Goal: Check status: Check status

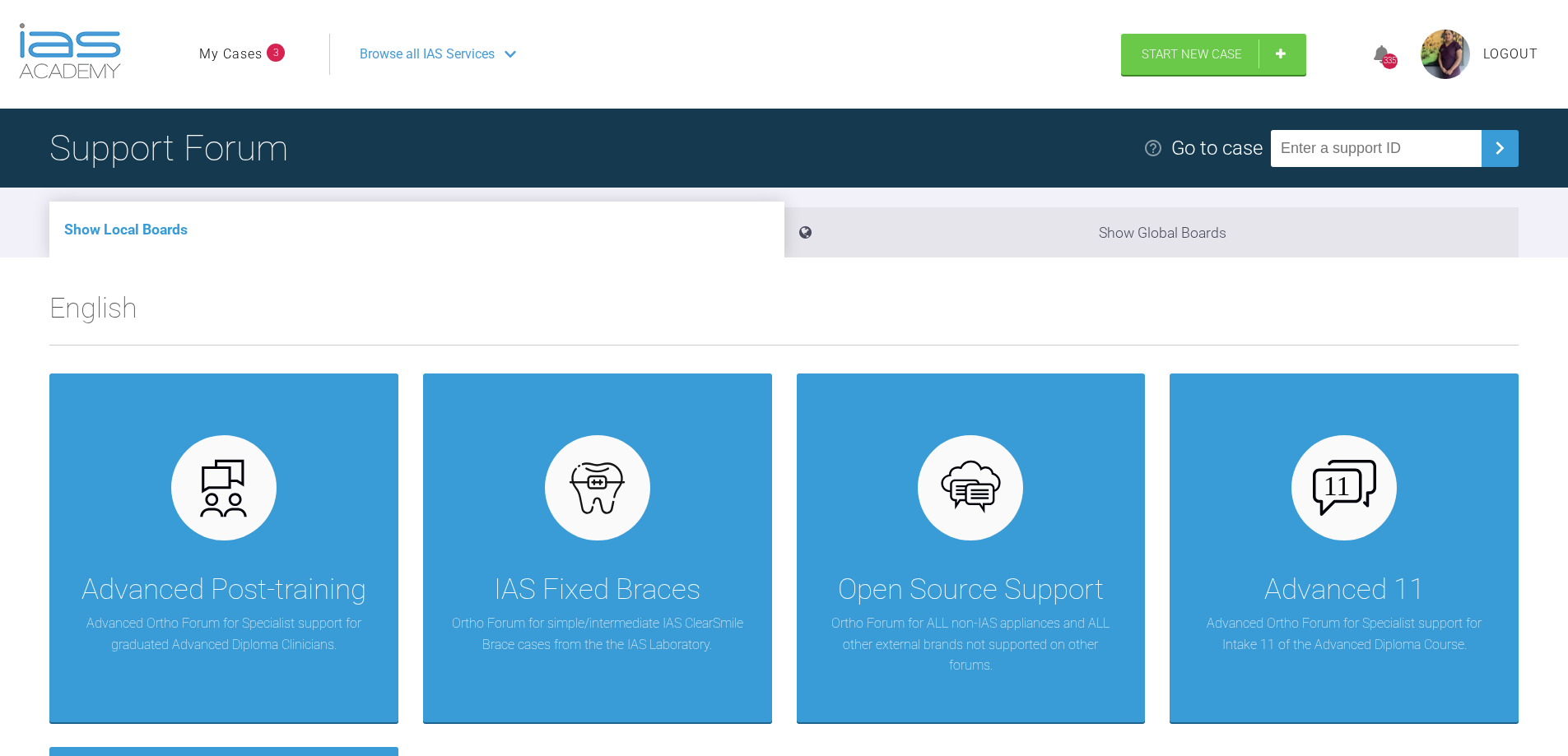
click at [418, 50] on span "Browse all IAS Services" at bounding box center [427, 54] width 135 height 22
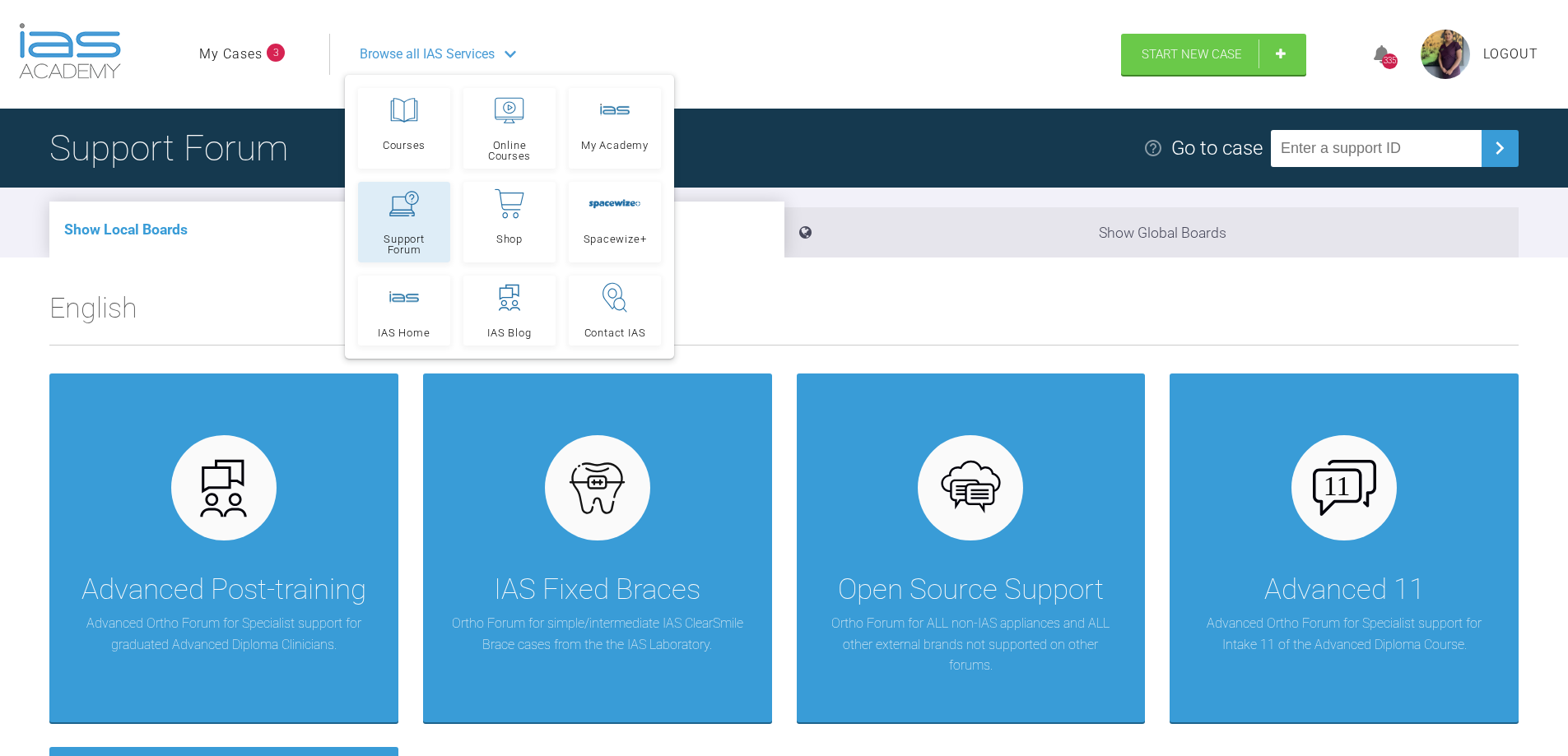
click at [410, 206] on icon at bounding box center [404, 203] width 30 height 25
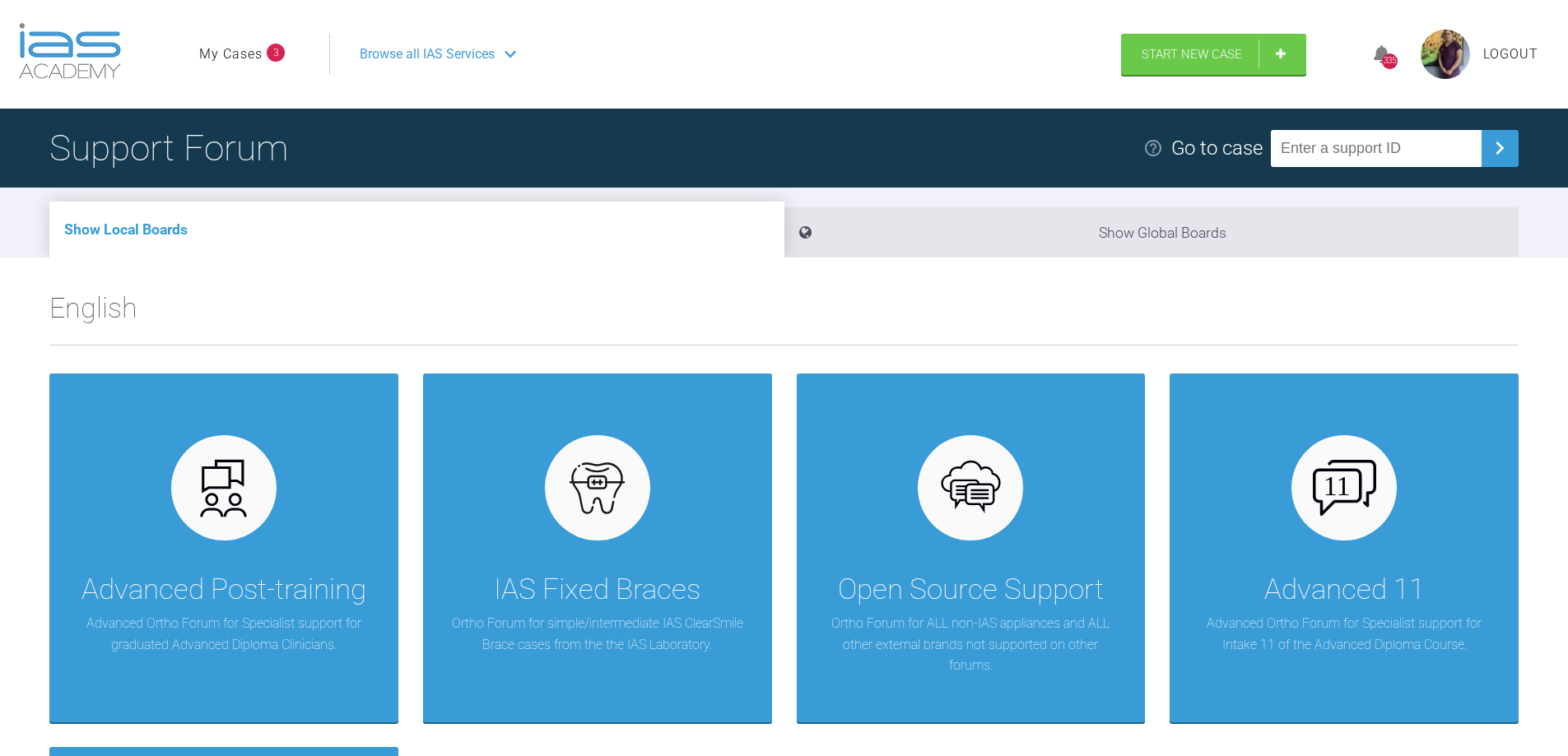
click at [239, 64] on link "My Cases" at bounding box center [231, 54] width 64 height 22
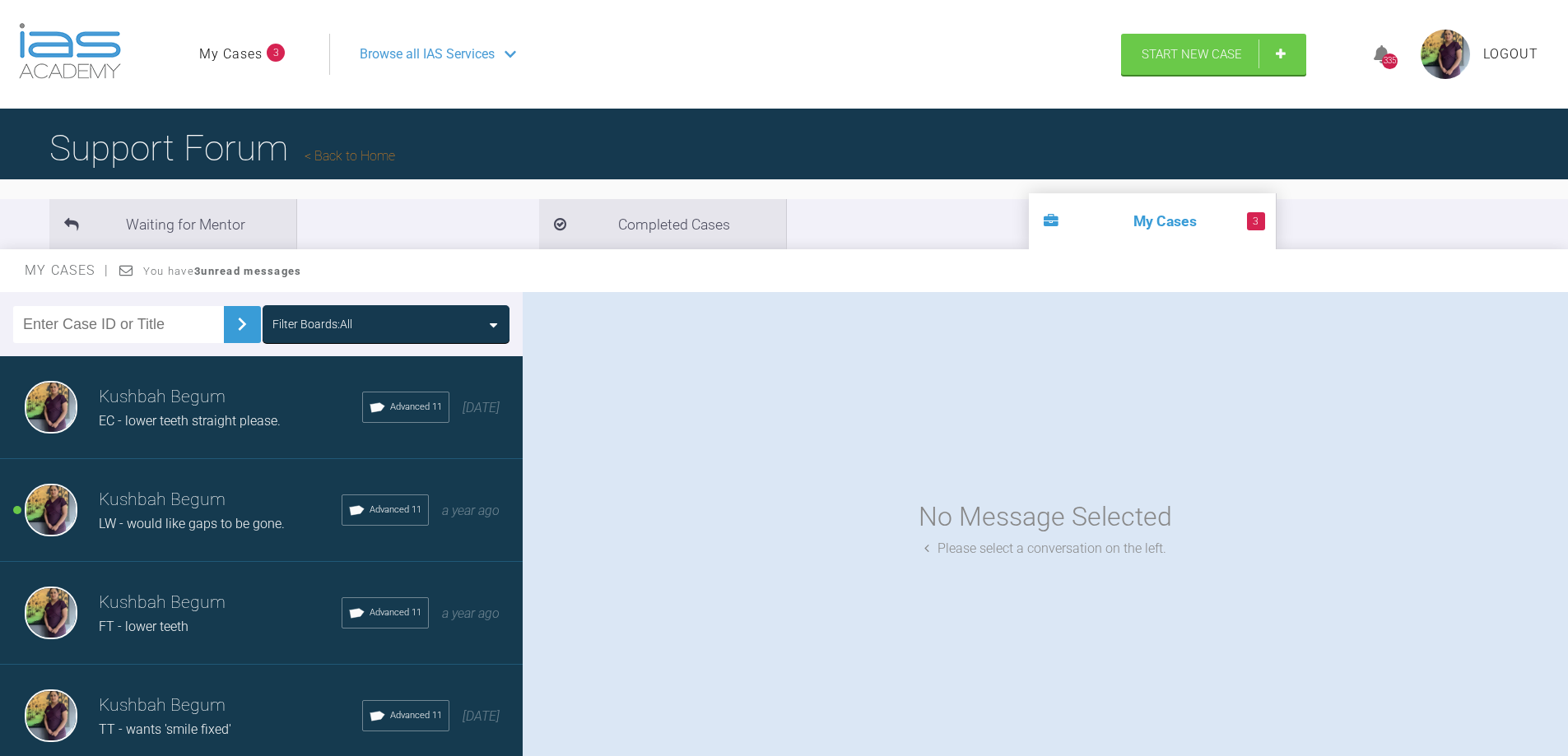
click at [180, 418] on span "EC - lower teeth straight please." at bounding box center [190, 420] width 182 height 15
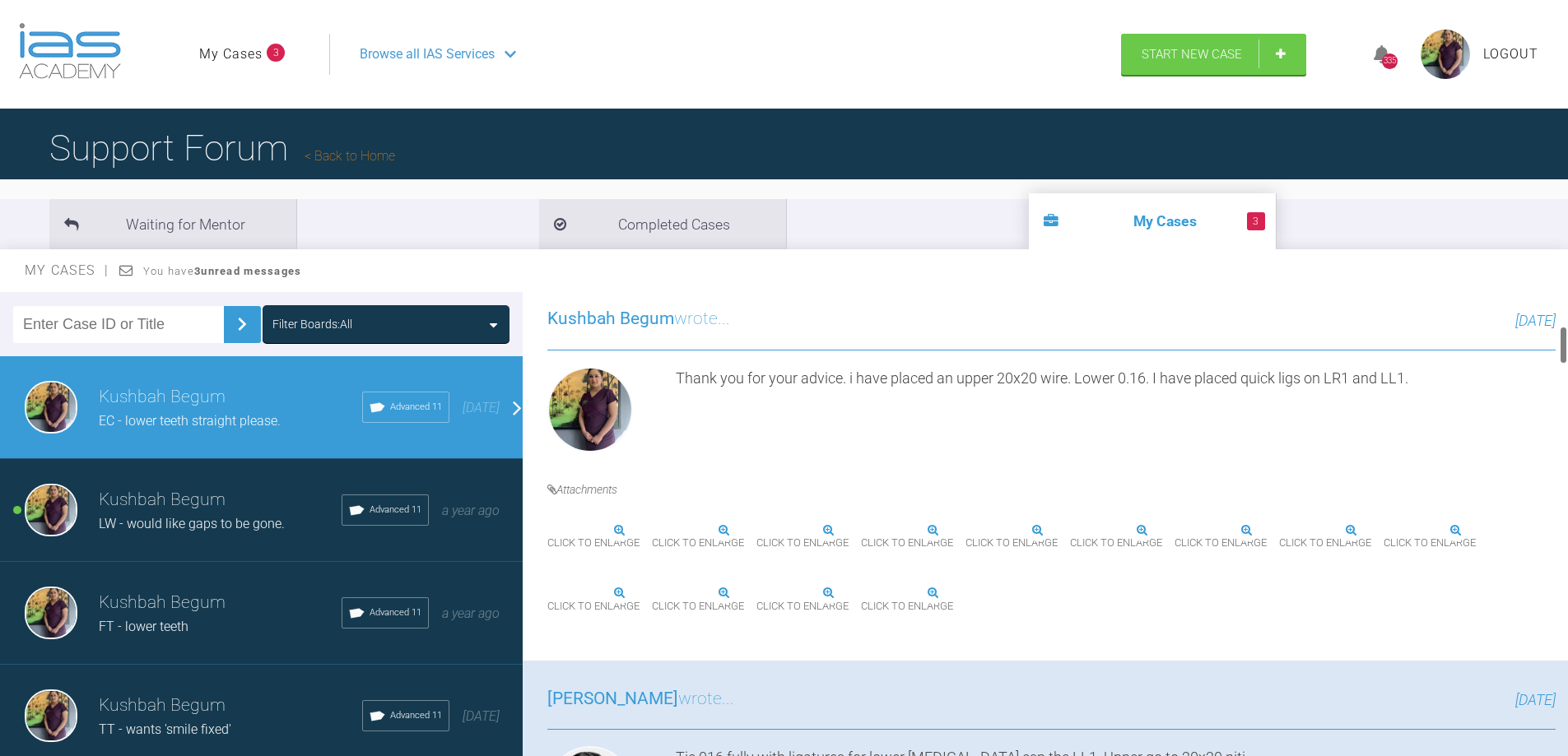
scroll to position [658, 0]
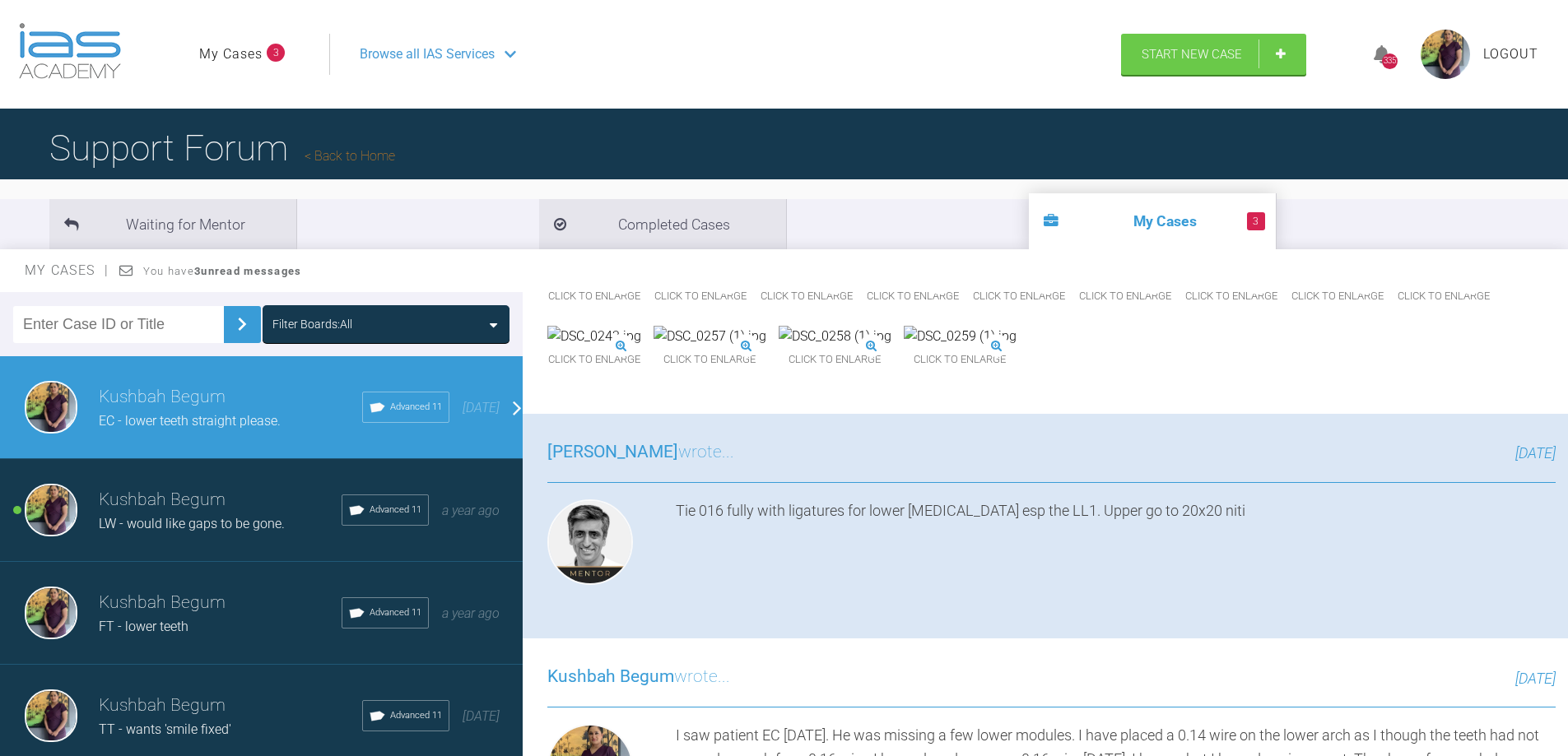
click at [1078, 285] on img at bounding box center [1124, 274] width 94 height 22
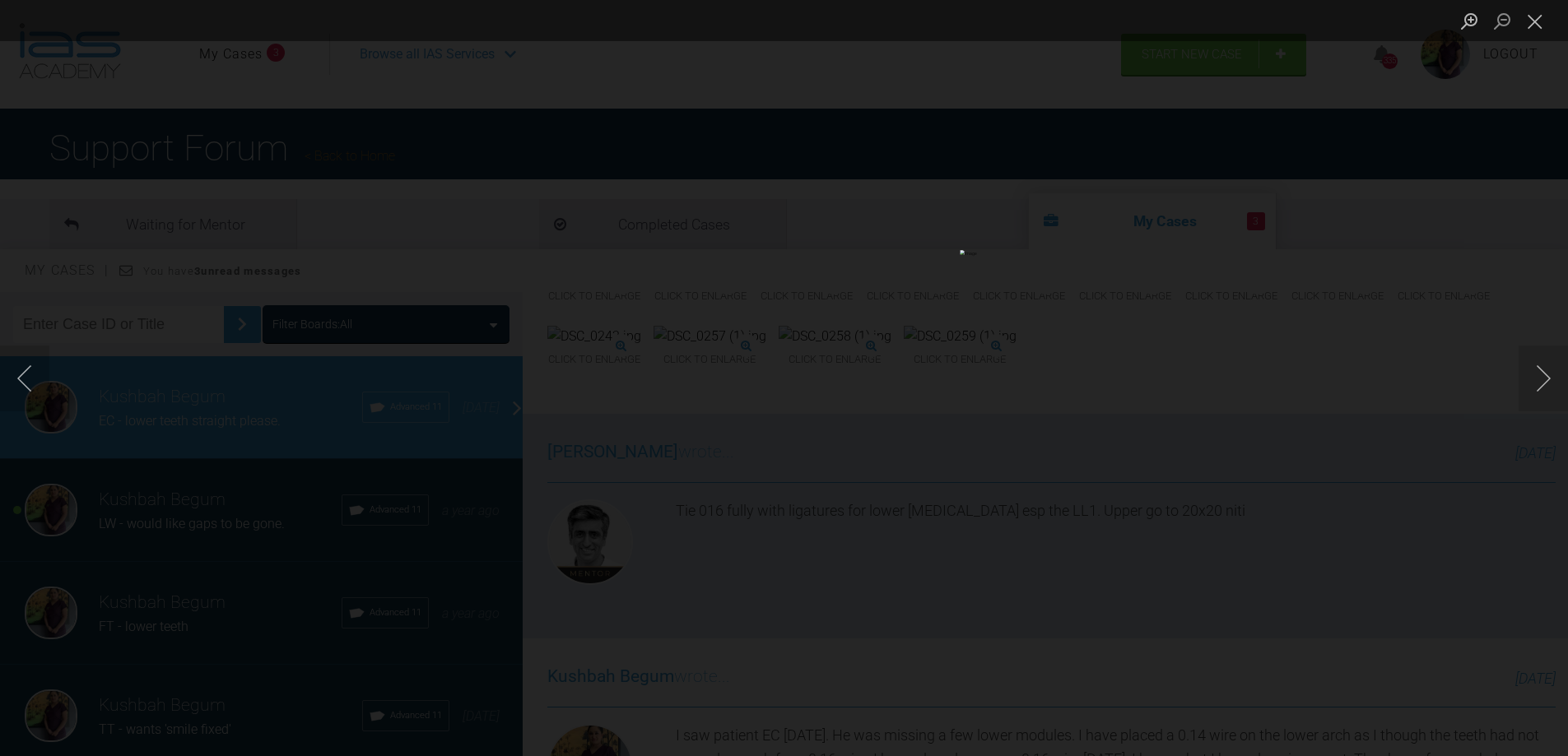
click at [1543, 20] on button "Close lightbox" at bounding box center [1534, 21] width 33 height 29
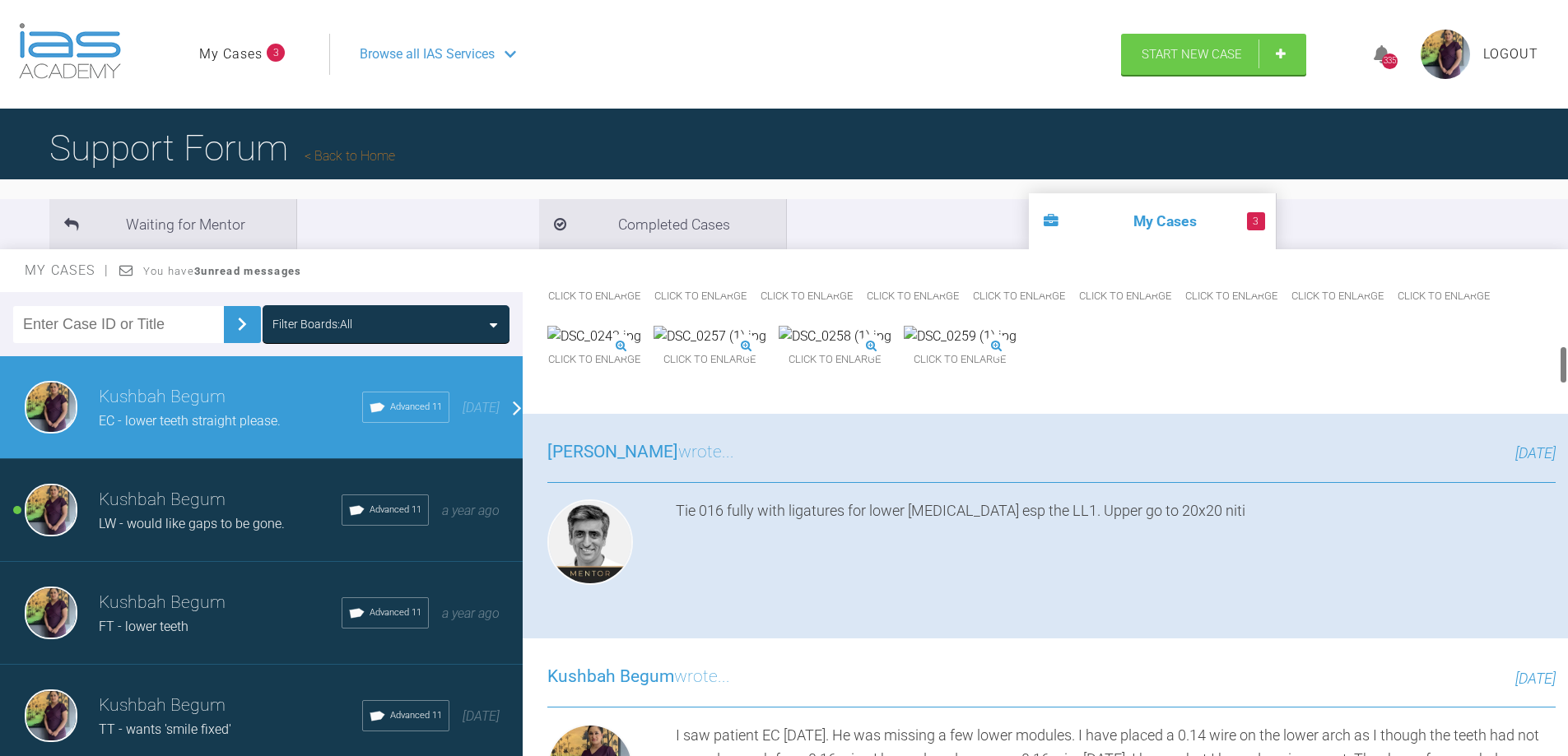
click at [1184, 285] on img at bounding box center [1230, 274] width 94 height 22
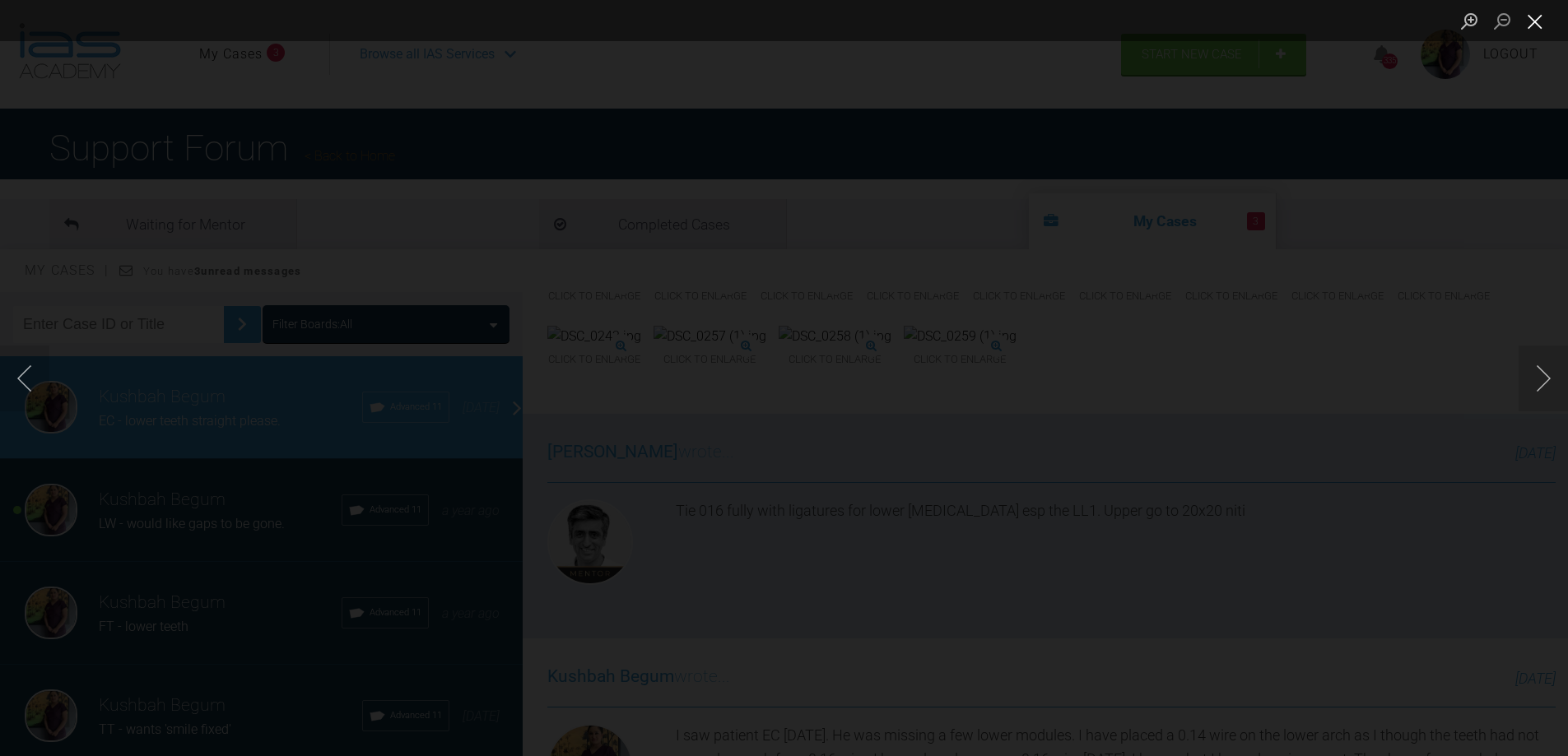
click at [1536, 20] on button "Close lightbox" at bounding box center [1534, 21] width 33 height 29
